Goal: Navigation & Orientation: Find specific page/section

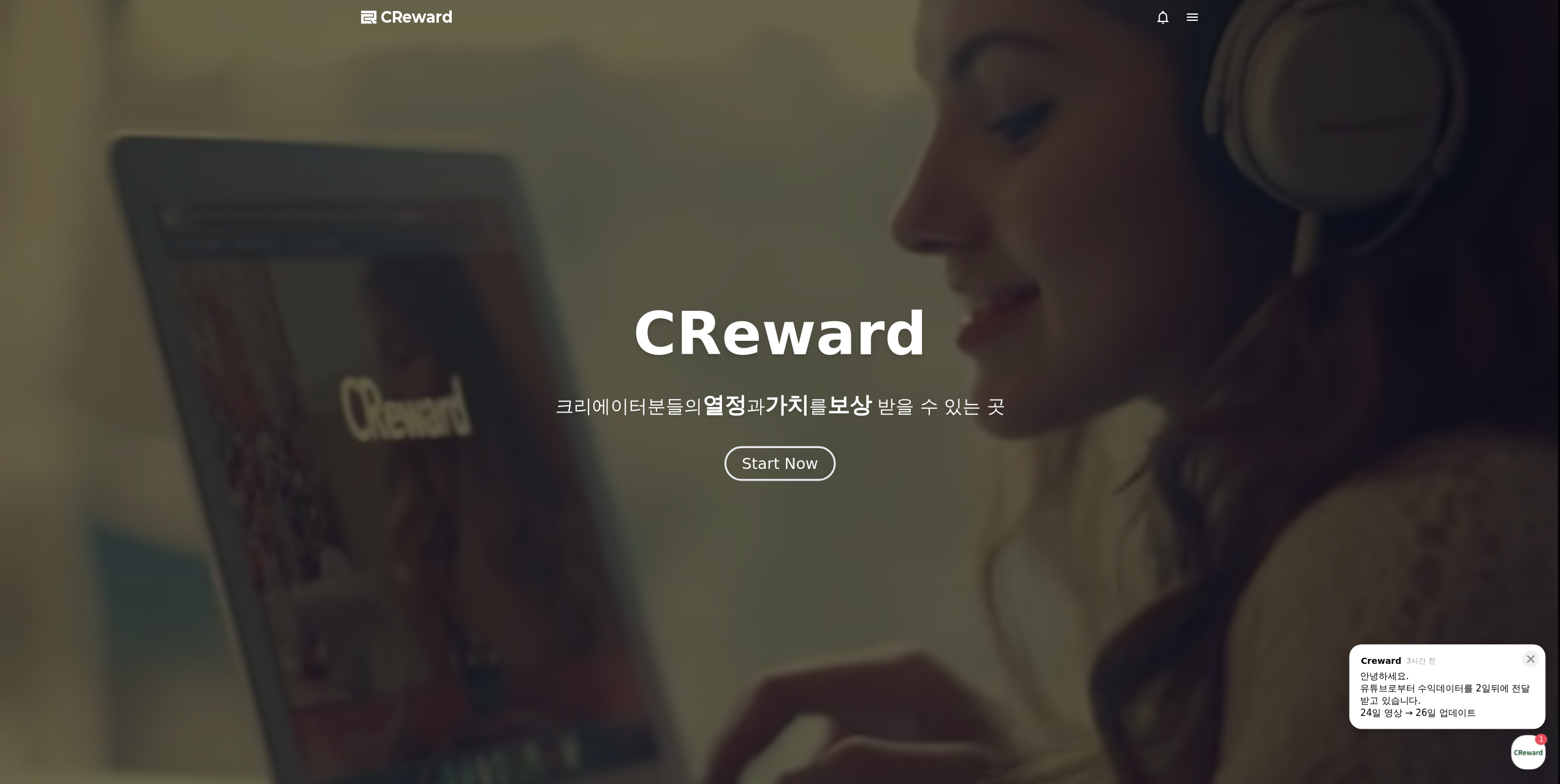
click at [790, 452] on button "Start Now" at bounding box center [780, 463] width 111 height 35
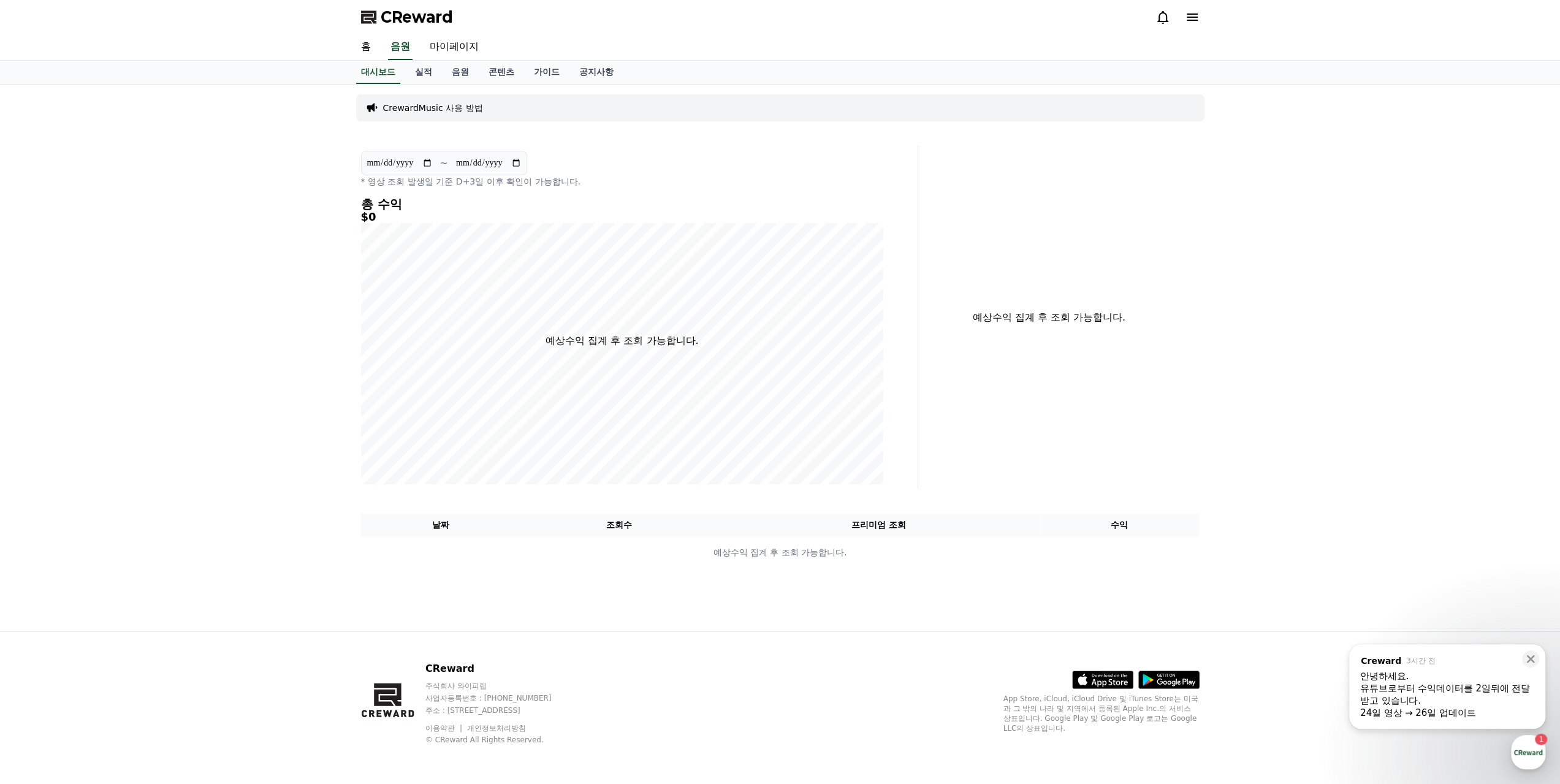
click at [1505, 702] on div "유튜브로부터 수익데이터를 2일뒤에 전달받고 있습니다." at bounding box center [1447, 694] width 174 height 24
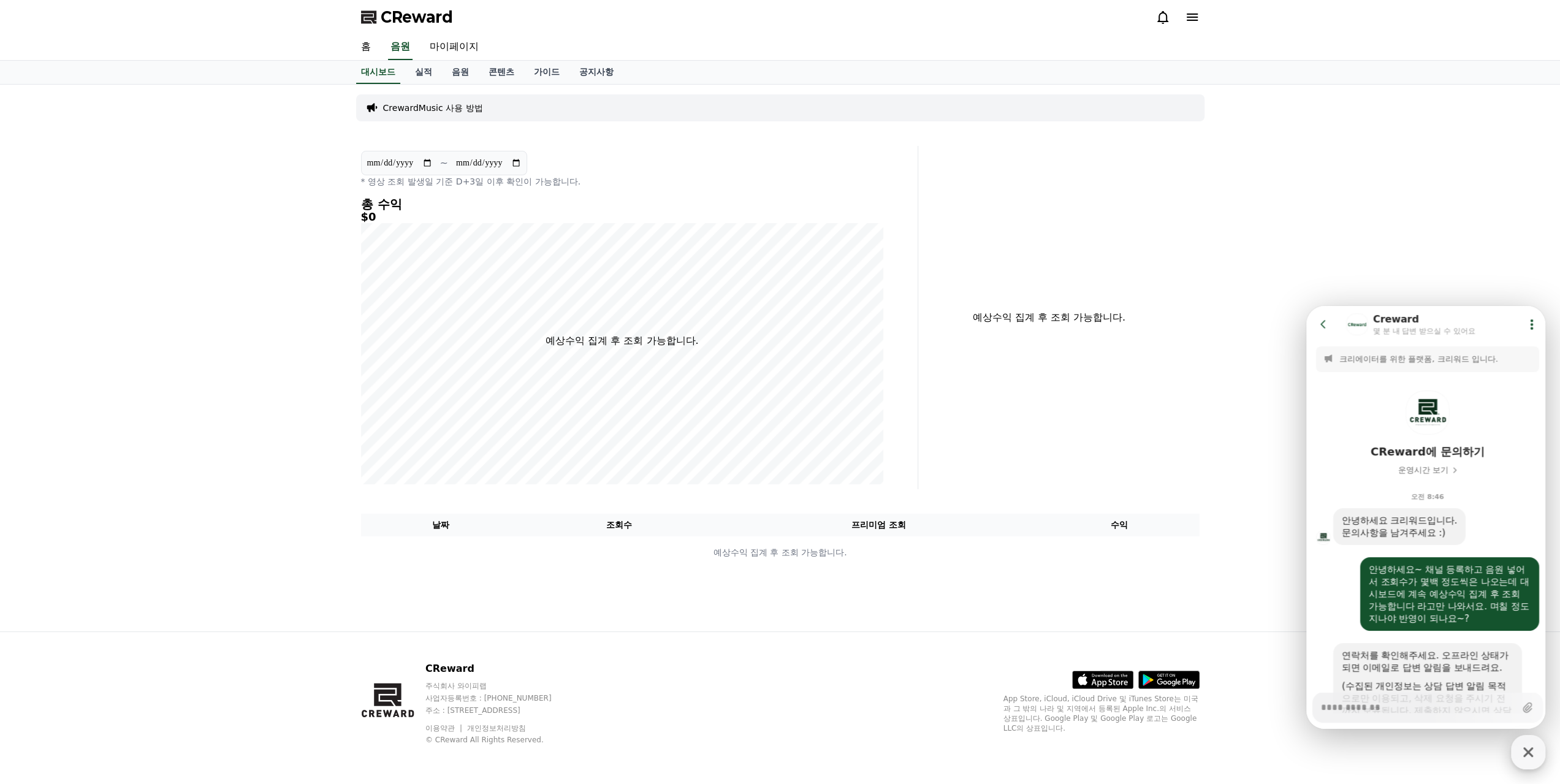
scroll to position [280, 0]
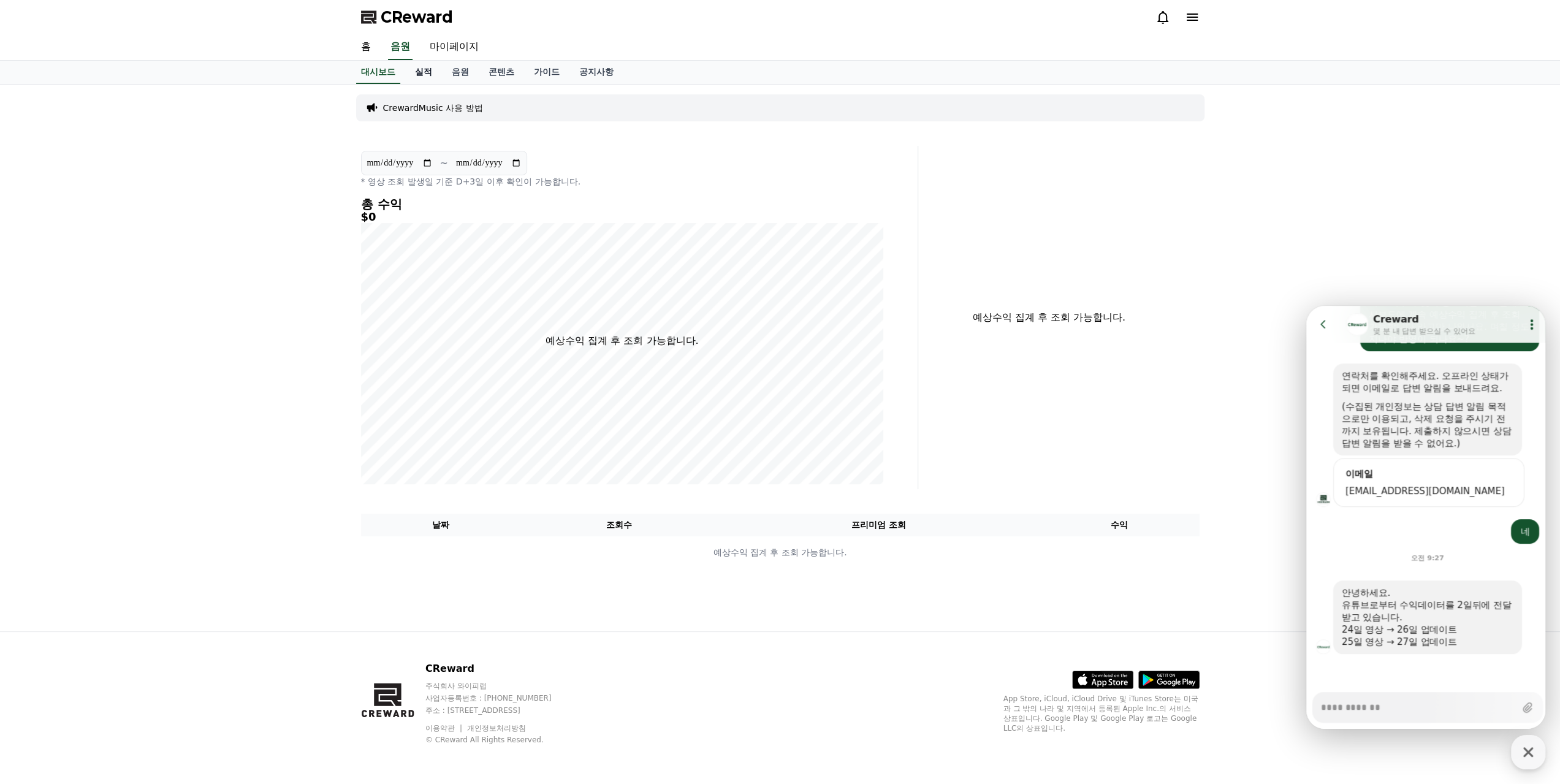
type textarea "*"
click at [433, 70] on link "실적" at bounding box center [423, 72] width 37 height 23
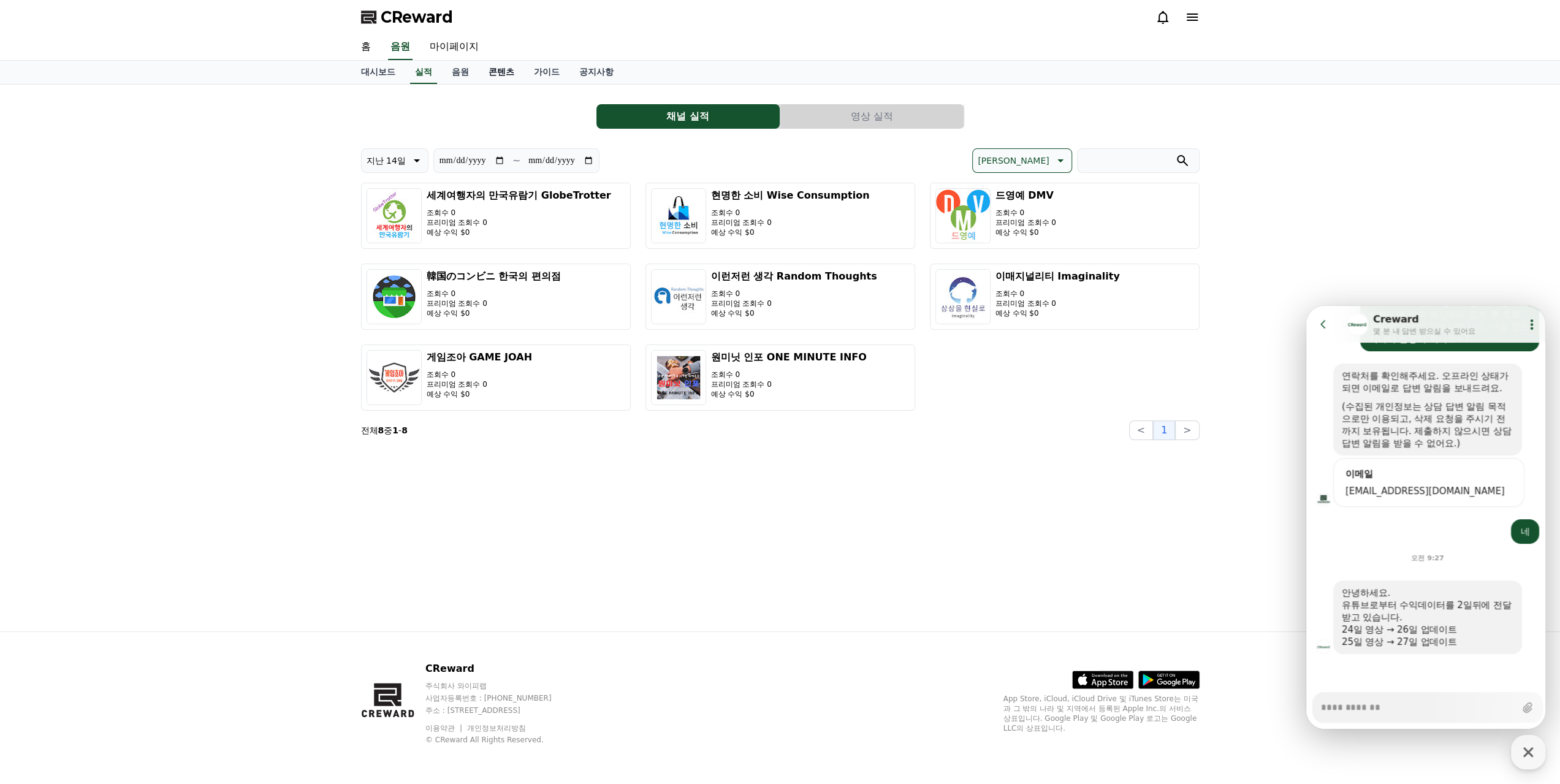
click at [498, 69] on link "콘텐츠" at bounding box center [501, 72] width 45 height 23
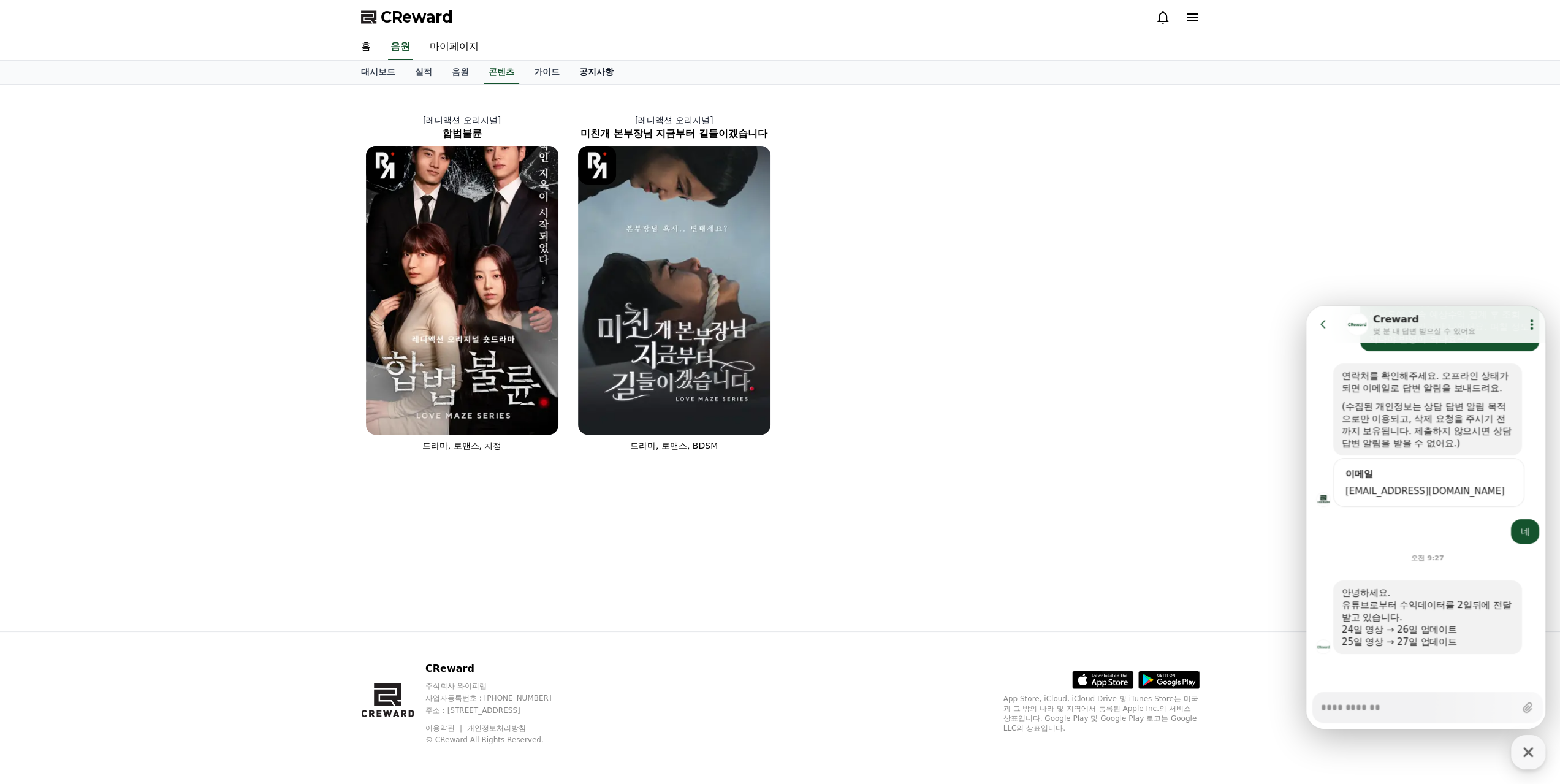
click at [602, 70] on link "공지사항" at bounding box center [596, 72] width 54 height 23
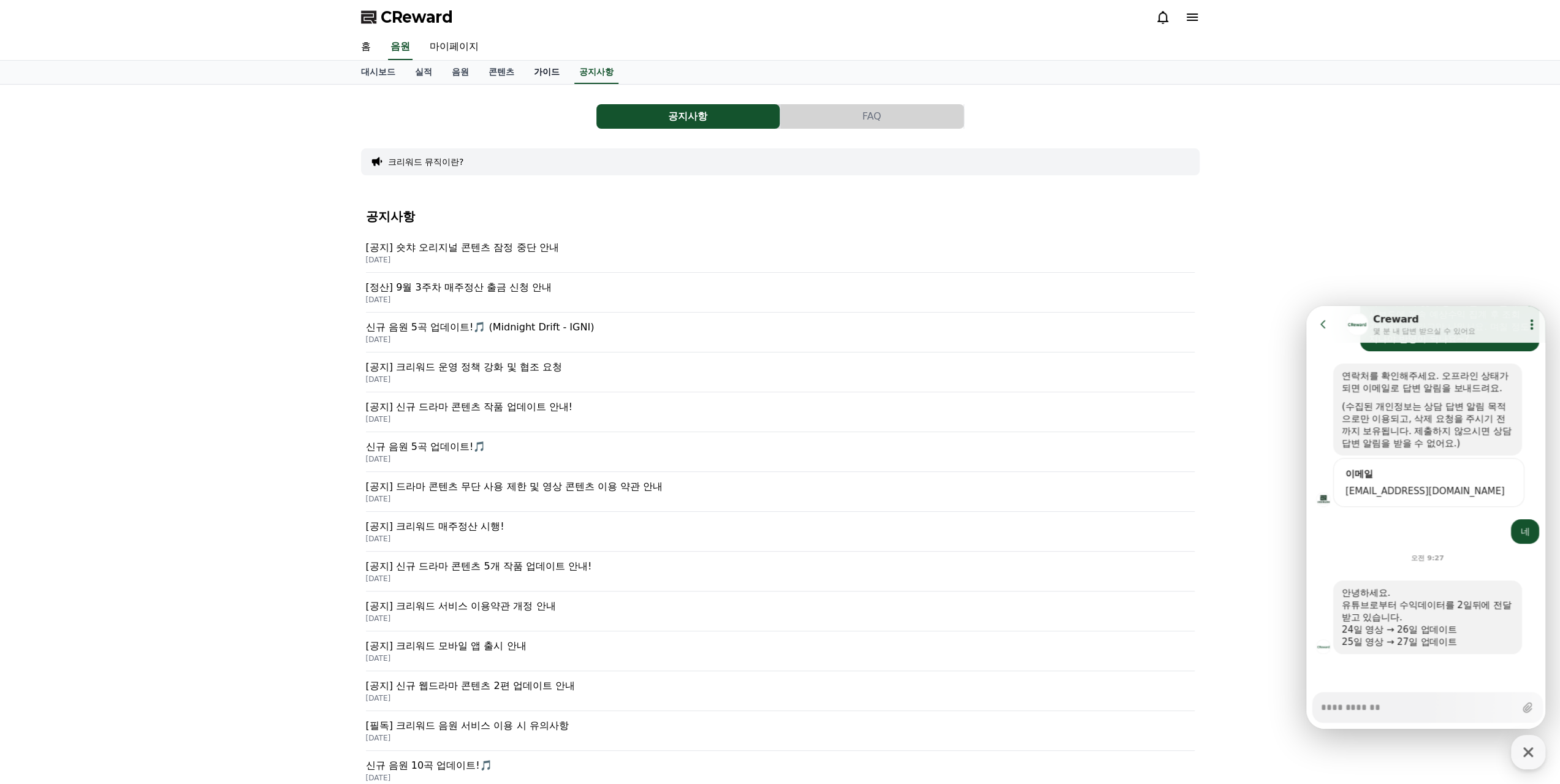
click at [553, 73] on link "가이드" at bounding box center [547, 72] width 45 height 23
